Goal: Task Accomplishment & Management: Manage account settings

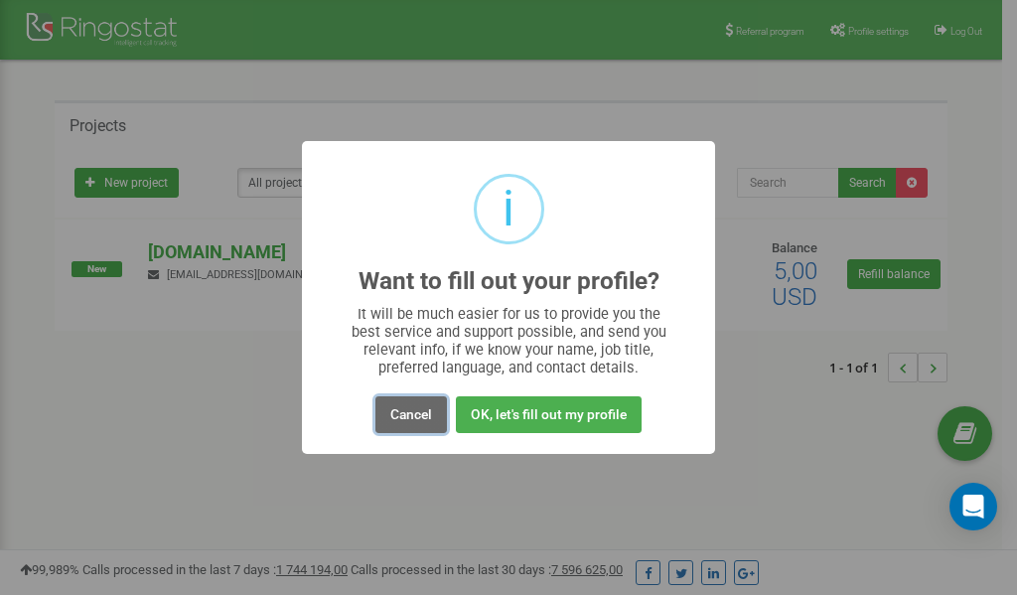
click at [407, 416] on button "Cancel" at bounding box center [410, 414] width 71 height 37
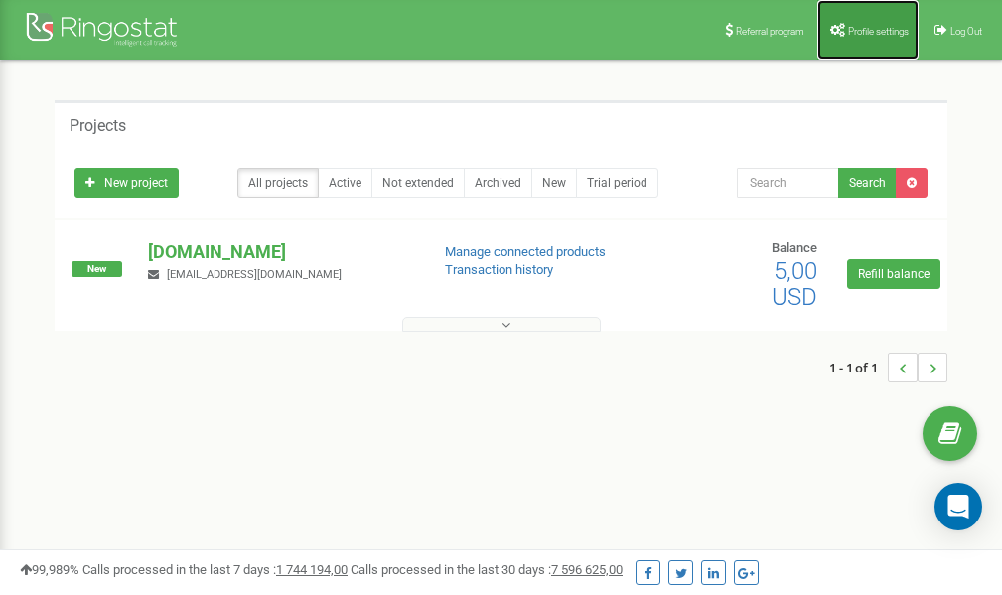
click at [848, 27] on span "Profile settings" at bounding box center [878, 31] width 61 height 11
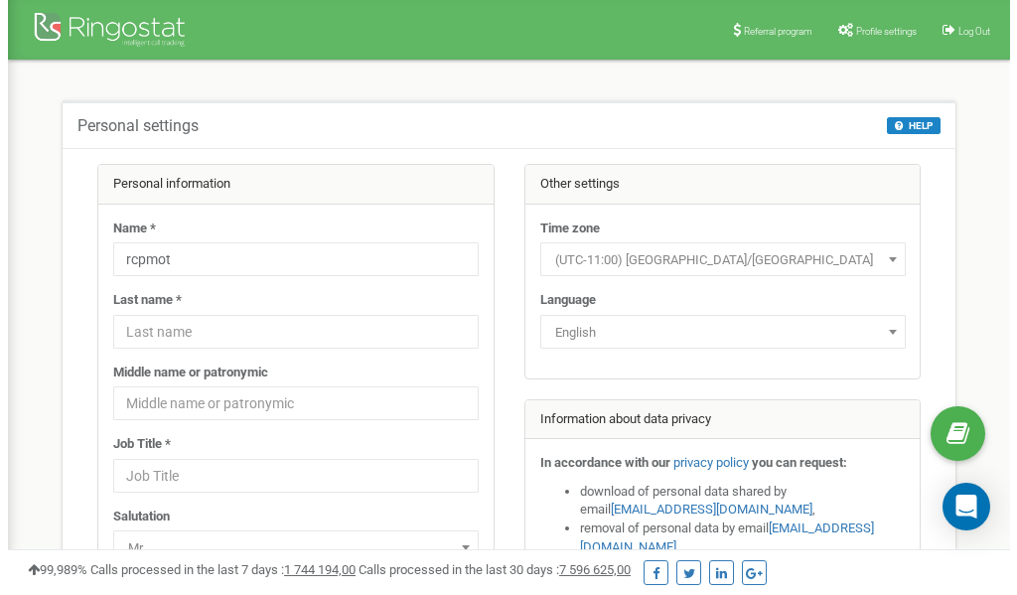
scroll to position [99, 0]
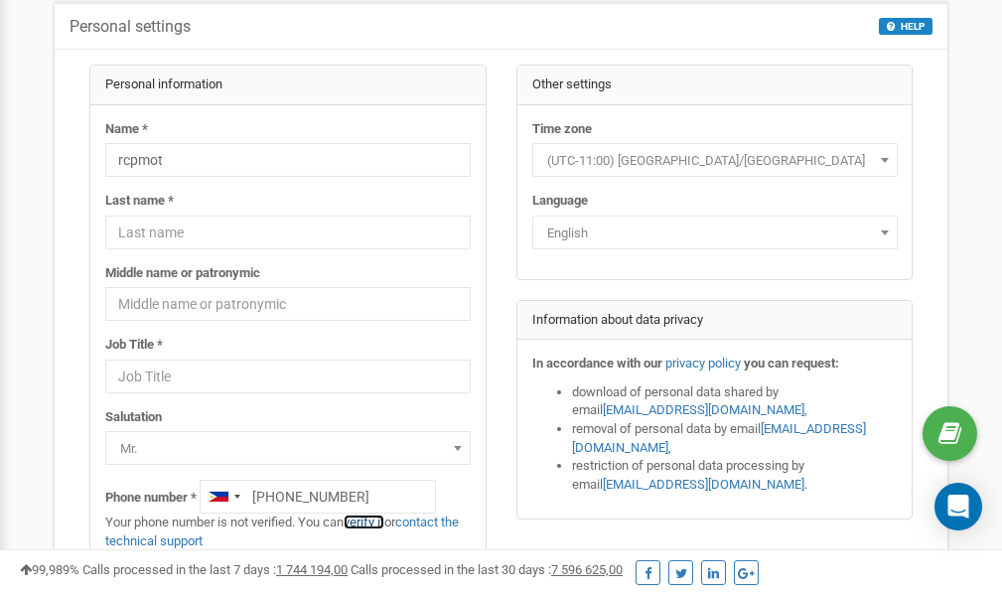
click at [381, 521] on link "verify it" at bounding box center [364, 521] width 41 height 15
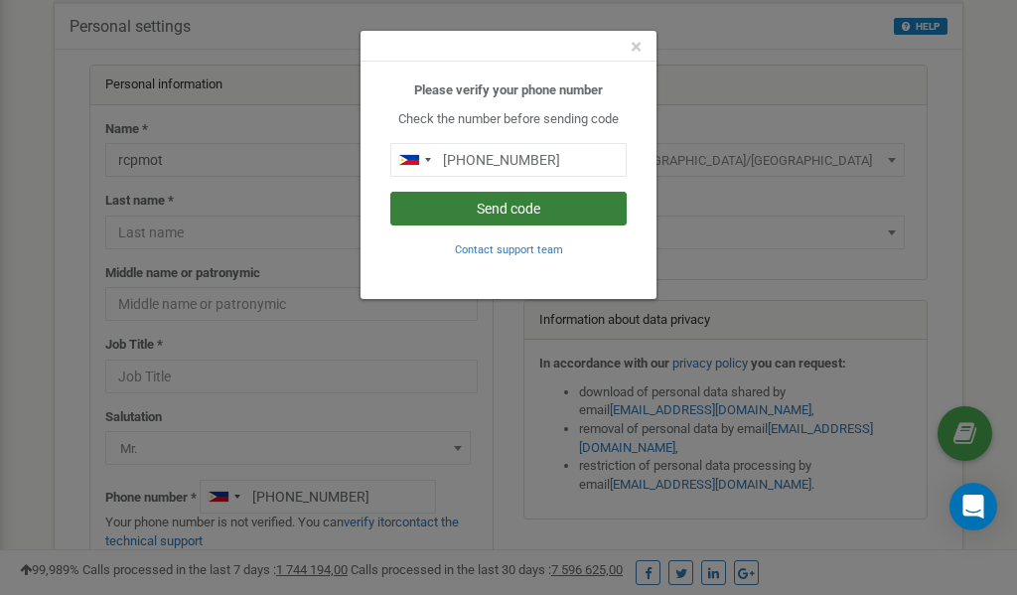
click at [492, 213] on button "Send code" at bounding box center [508, 209] width 236 height 34
